Goal: Information Seeking & Learning: Learn about a topic

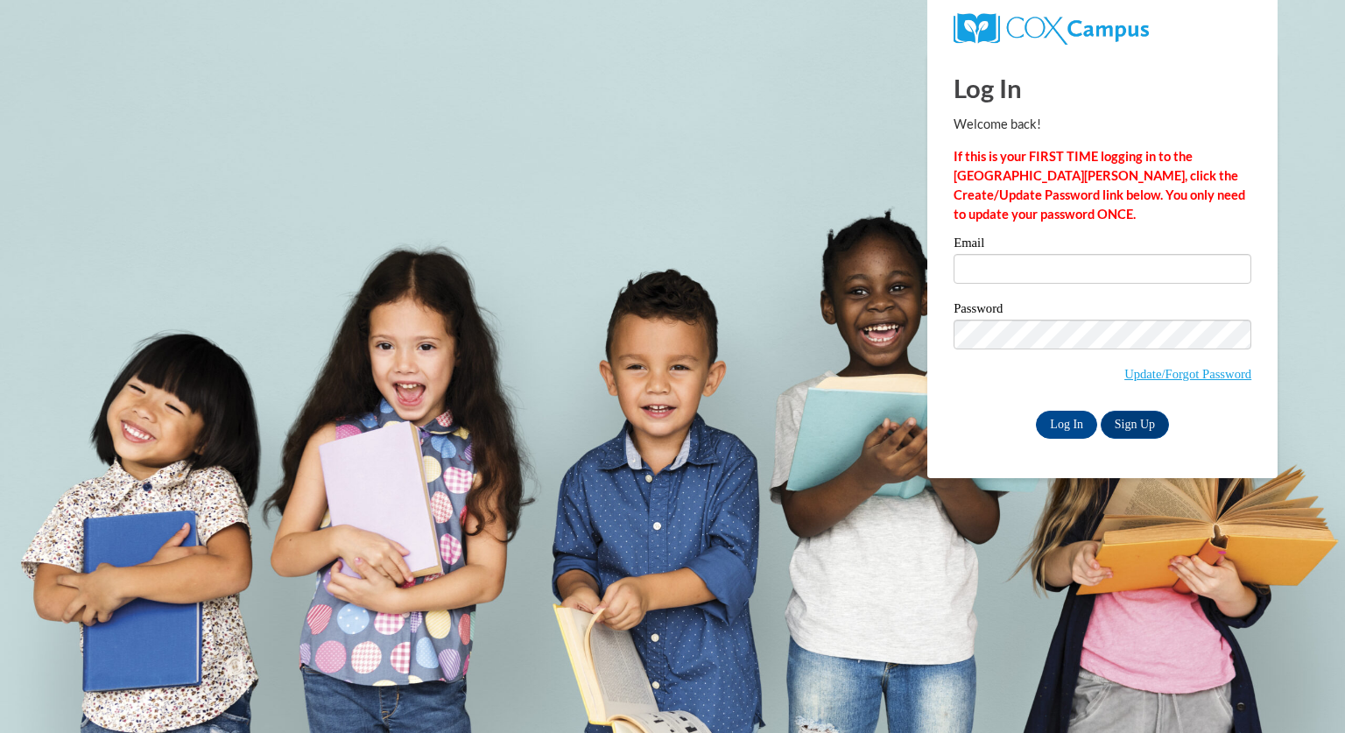
type input "thaozoa@aasd.k12.wi.us"
click at [1142, 424] on link "Sign Up" at bounding box center [1135, 425] width 68 height 28
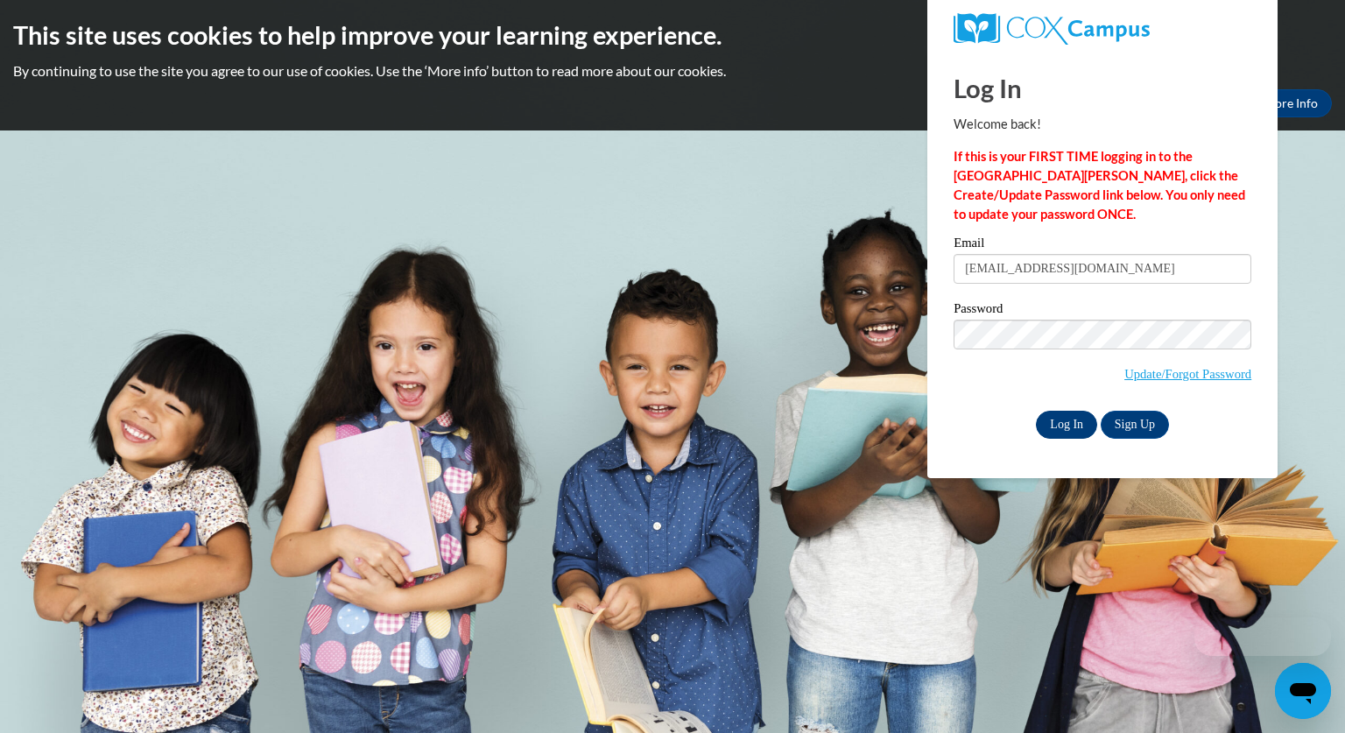
click at [1067, 425] on input "Log In" at bounding box center [1066, 425] width 61 height 28
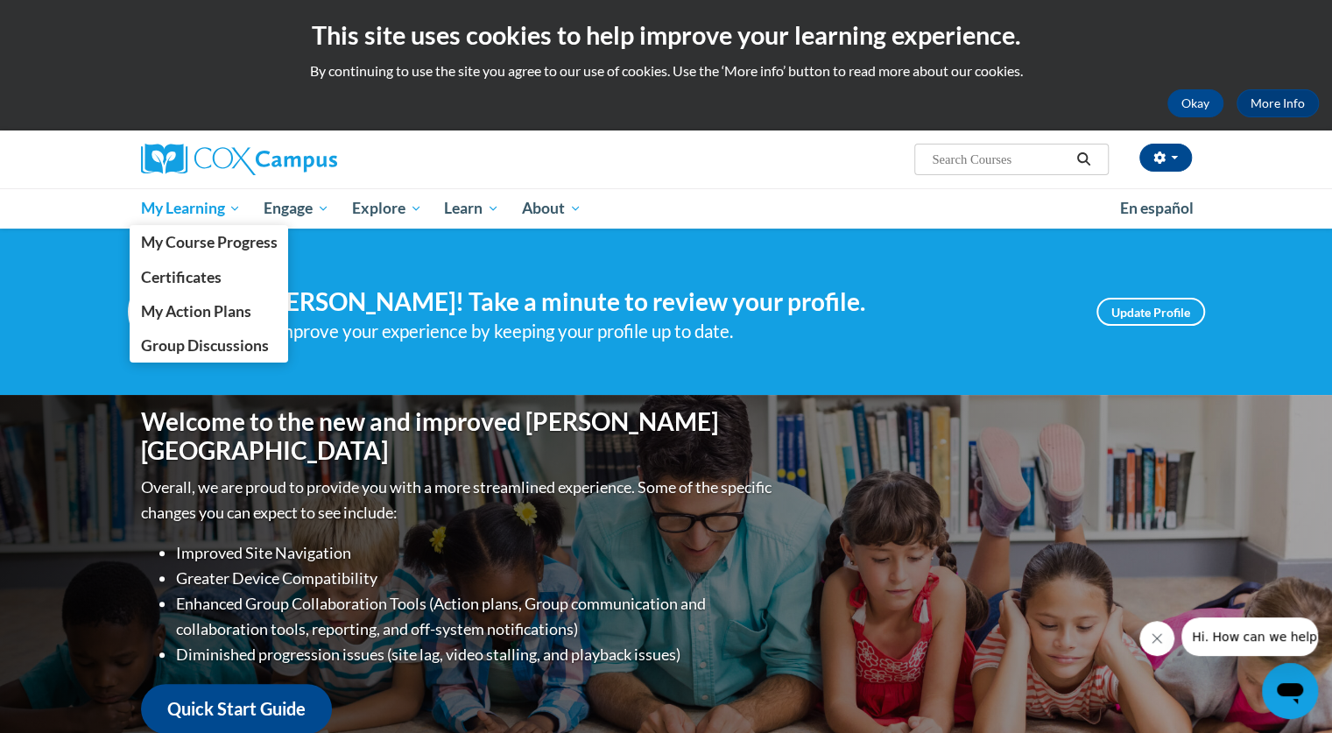
click at [171, 192] on link "My Learning" at bounding box center [191, 208] width 123 height 40
click at [256, 251] on link "My Course Progress" at bounding box center [209, 242] width 159 height 34
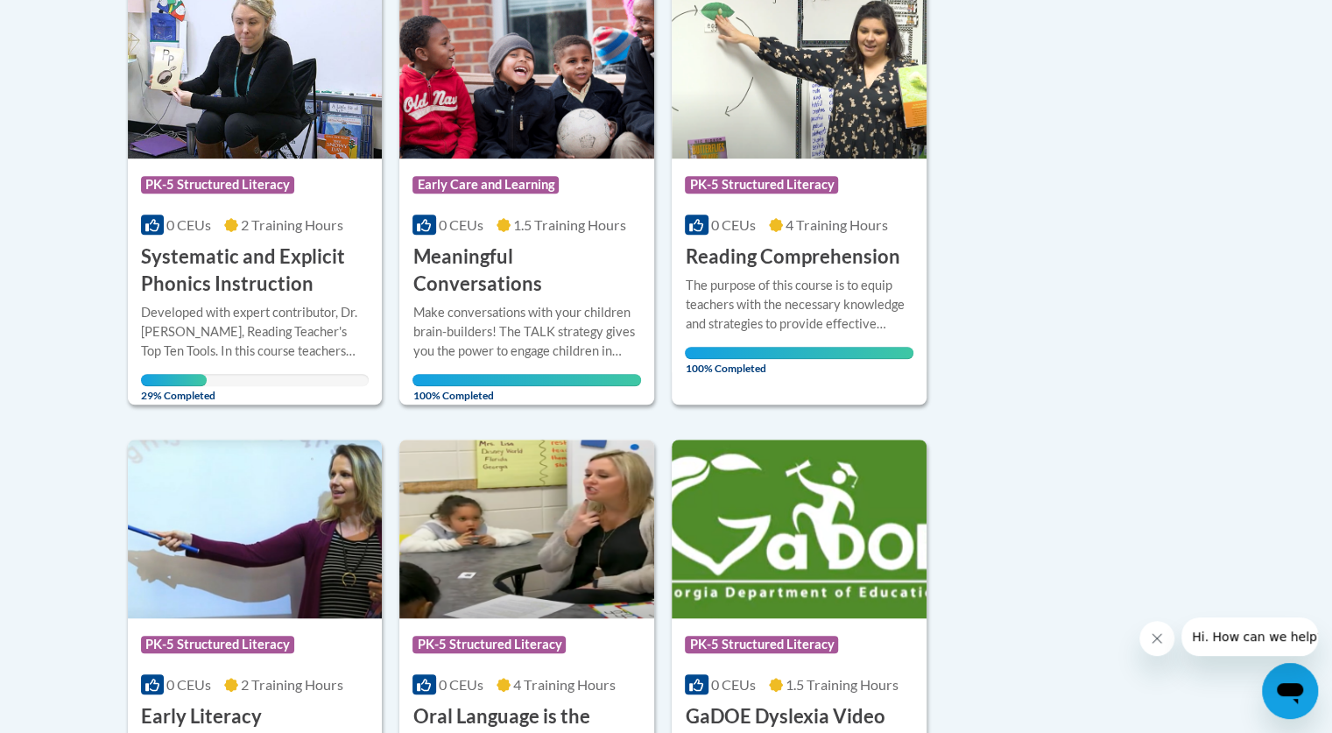
scroll to position [468, 0]
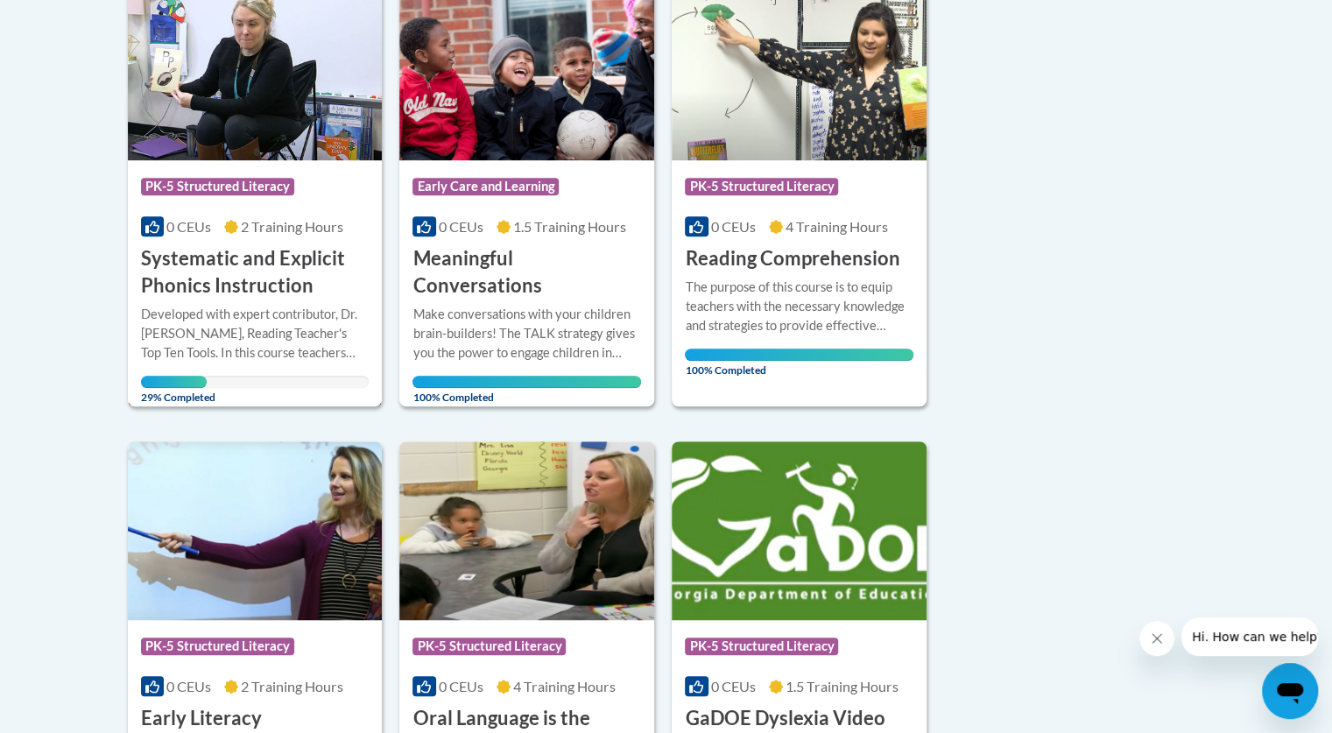
click at [249, 304] on div at bounding box center [255, 304] width 229 height 1
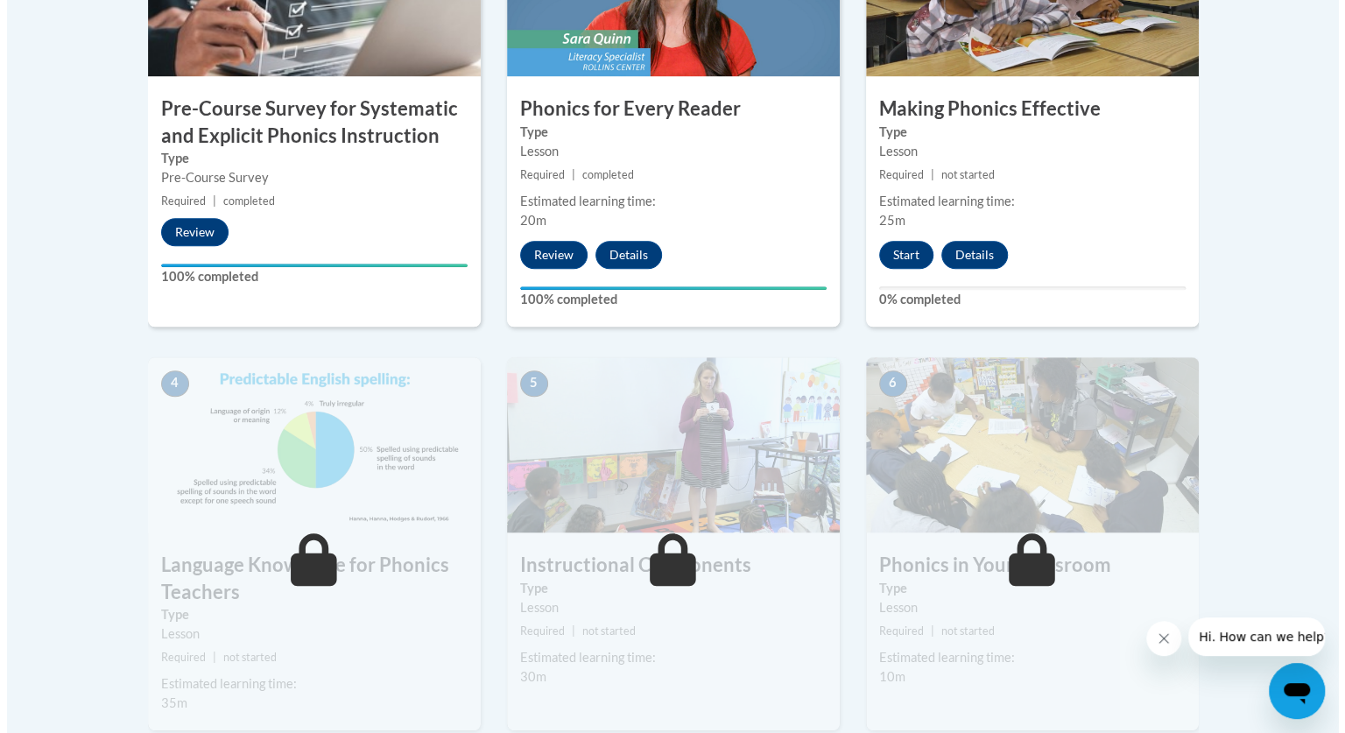
scroll to position [684, 0]
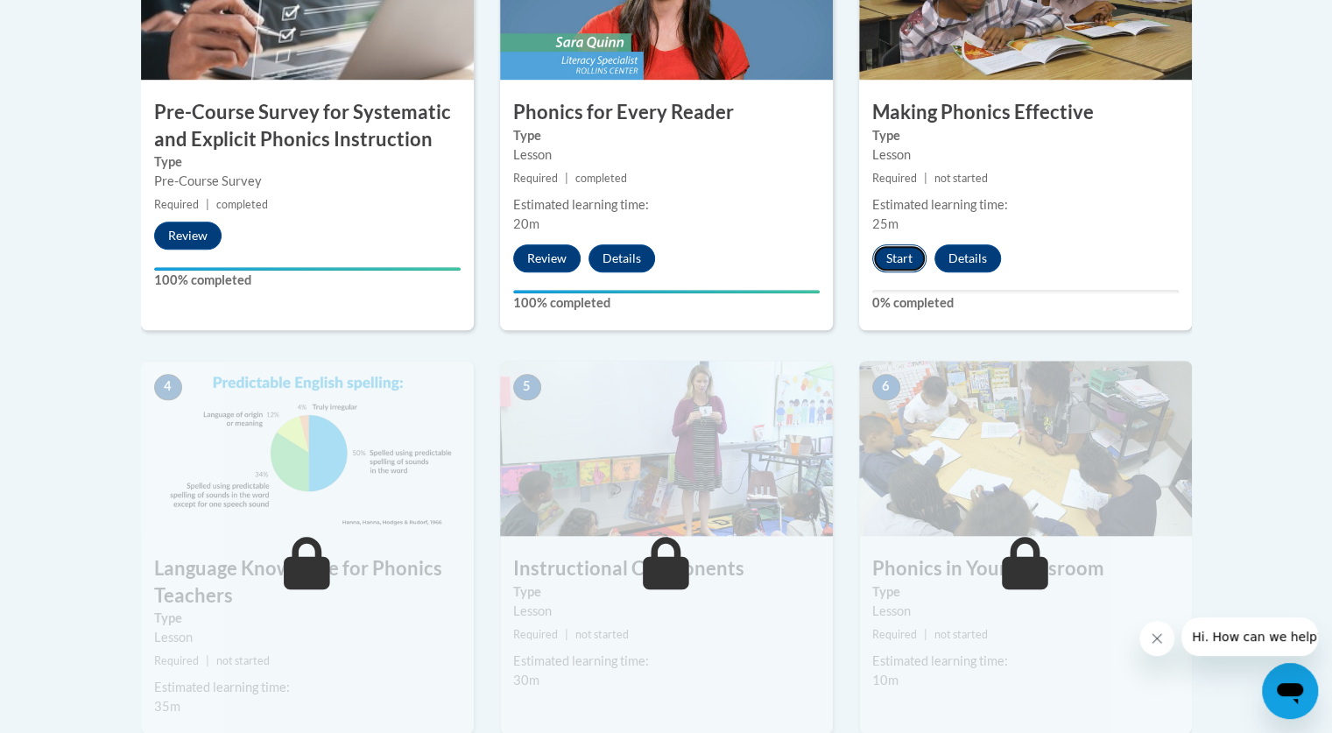
click at [898, 265] on button "Start" at bounding box center [899, 258] width 54 height 28
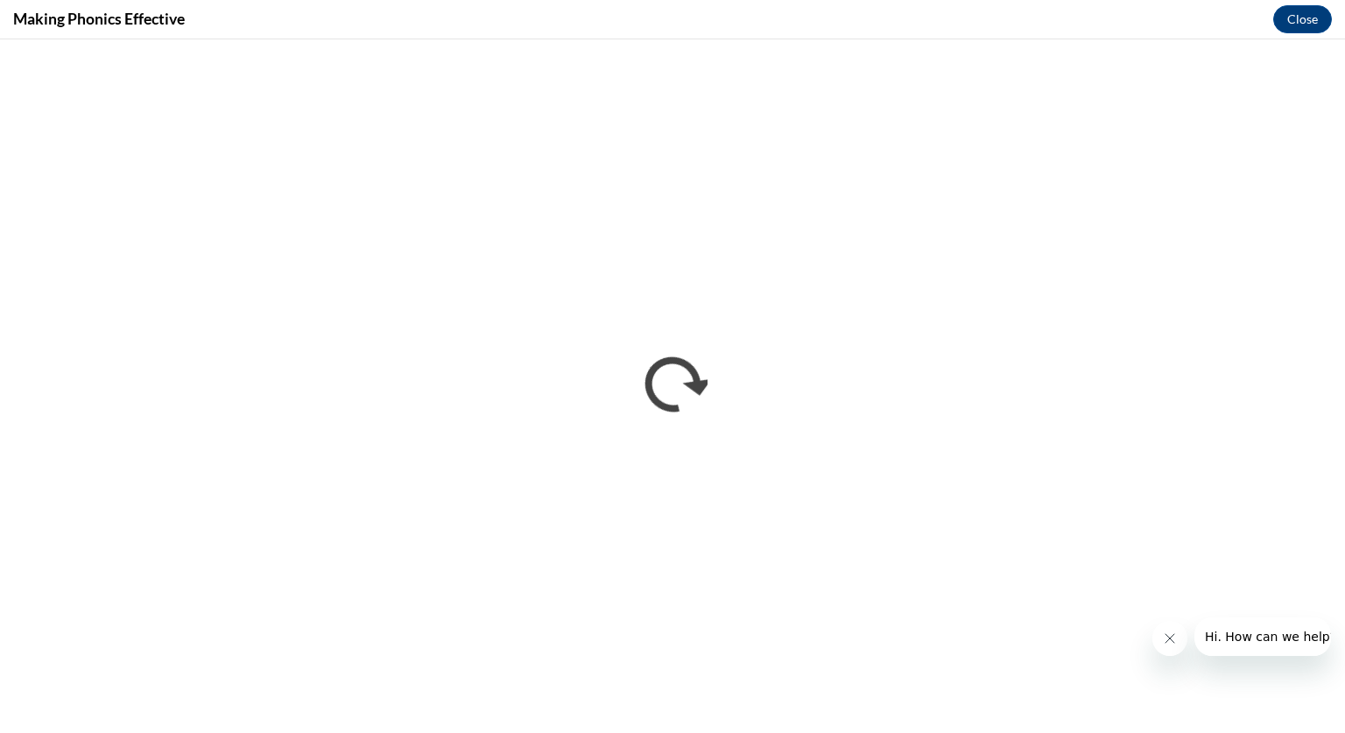
scroll to position [0, 0]
click at [1171, 646] on button "Close message from company" at bounding box center [1169, 638] width 35 height 35
